Goal: Task Accomplishment & Management: Manage account settings

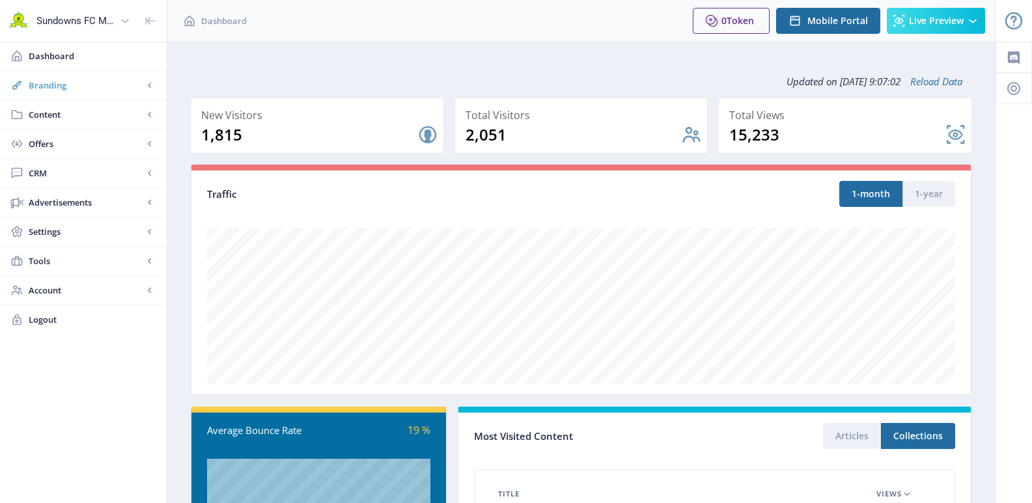
click at [46, 83] on span "Branding" at bounding box center [86, 85] width 115 height 13
click at [39, 89] on span "Branding" at bounding box center [86, 85] width 115 height 13
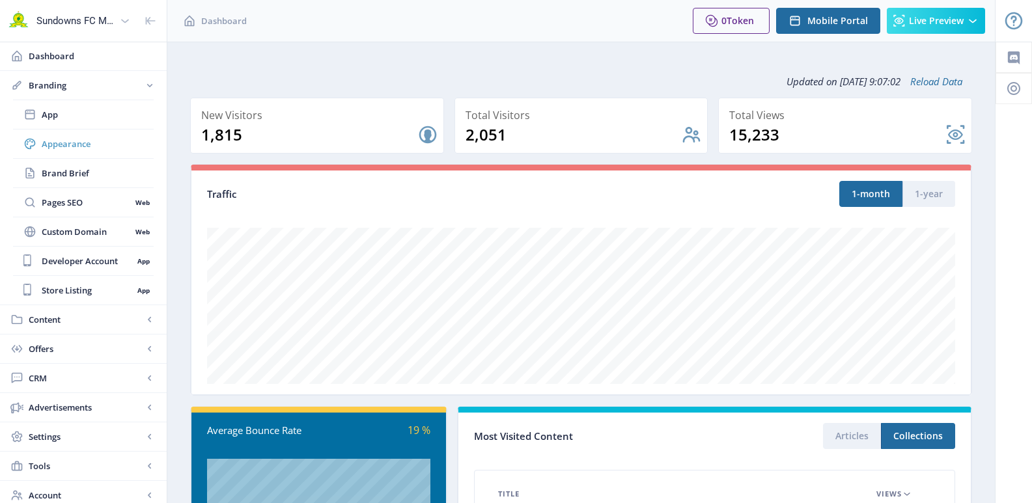
click at [63, 140] on span "Appearance" at bounding box center [98, 143] width 112 height 13
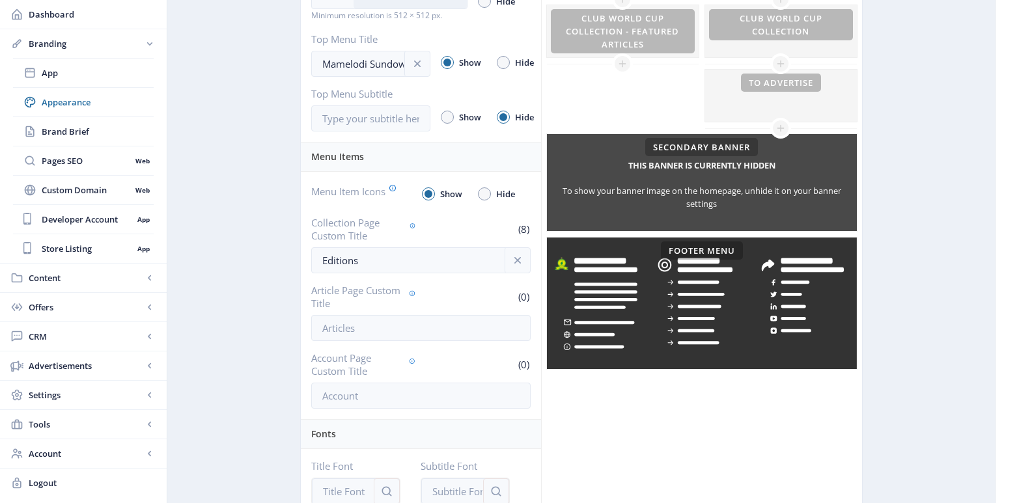
scroll to position [456, 0]
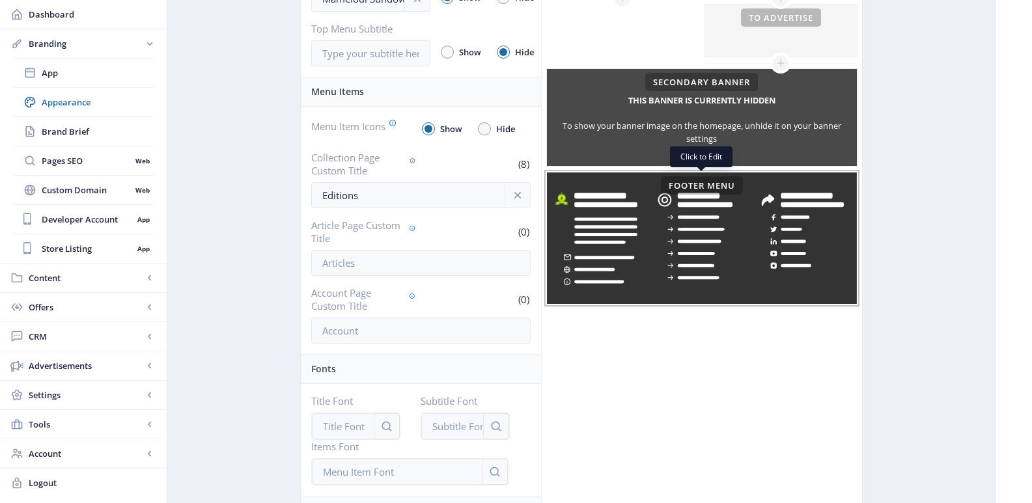
click at [733, 257] on rect at bounding box center [702, 239] width 310 height 132
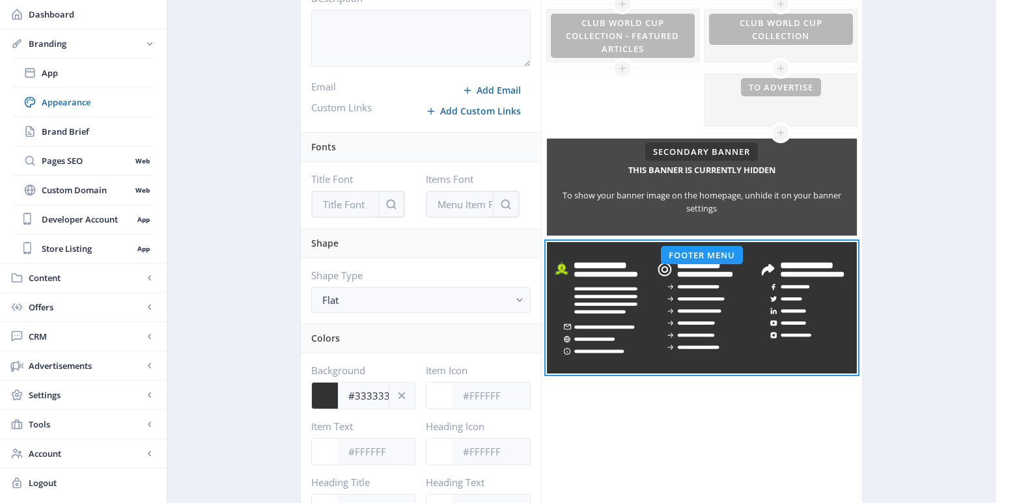
scroll to position [414, 0]
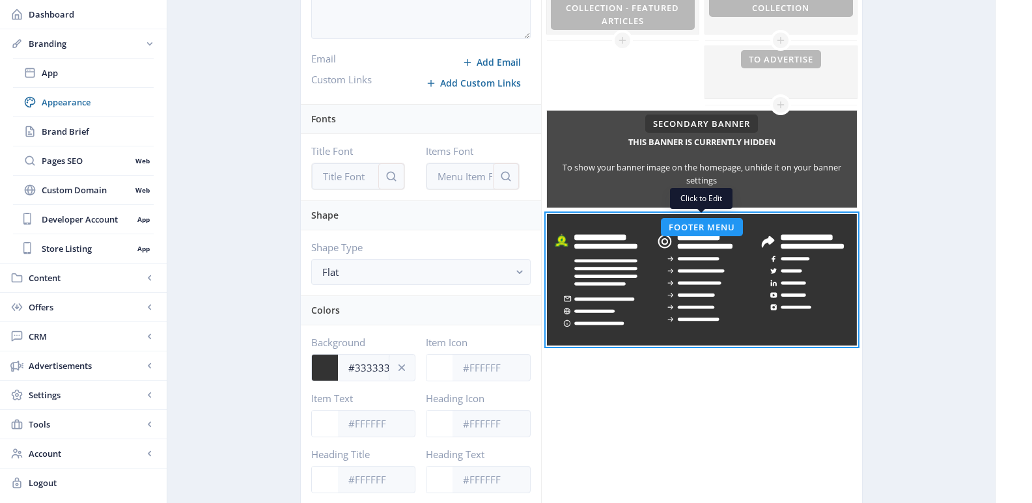
click at [735, 305] on rect at bounding box center [702, 280] width 310 height 132
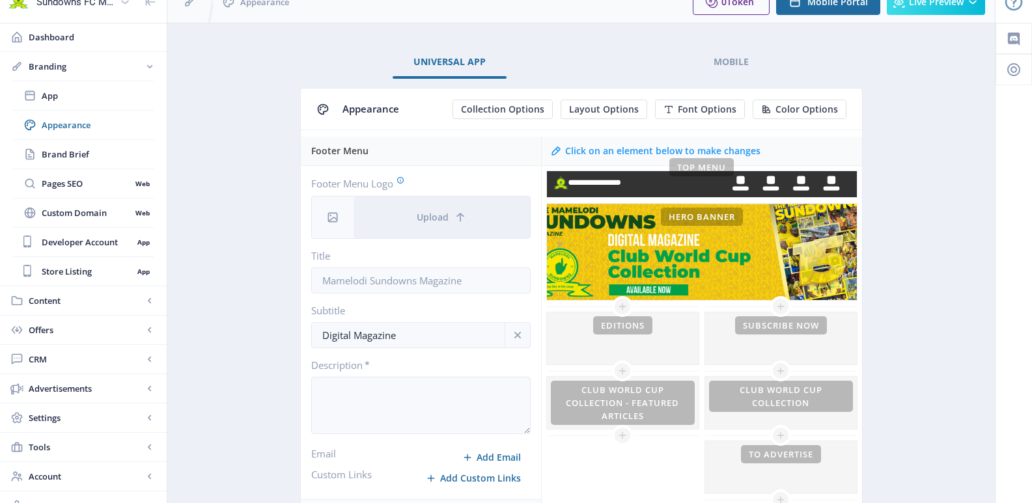
scroll to position [0, 0]
